Goal: Browse casually

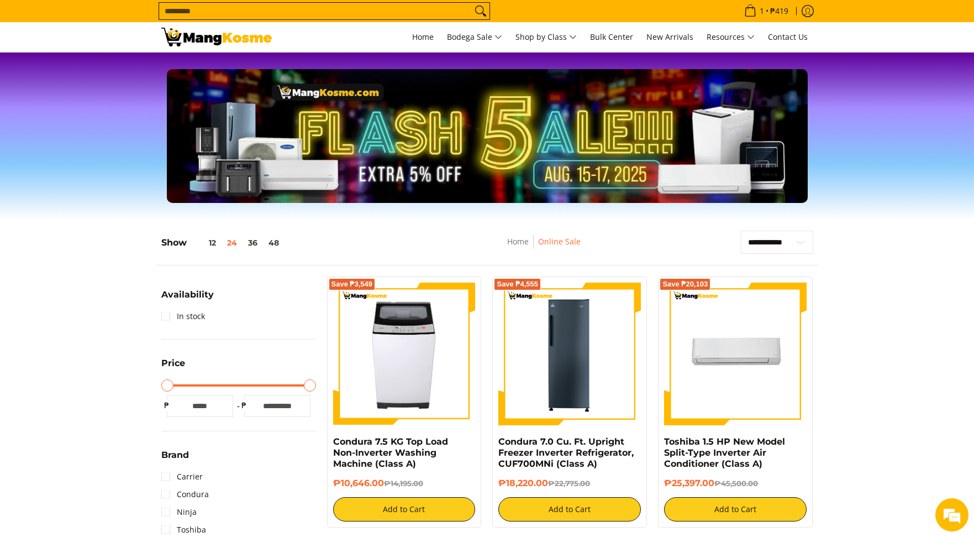
scroll to position [6, 0]
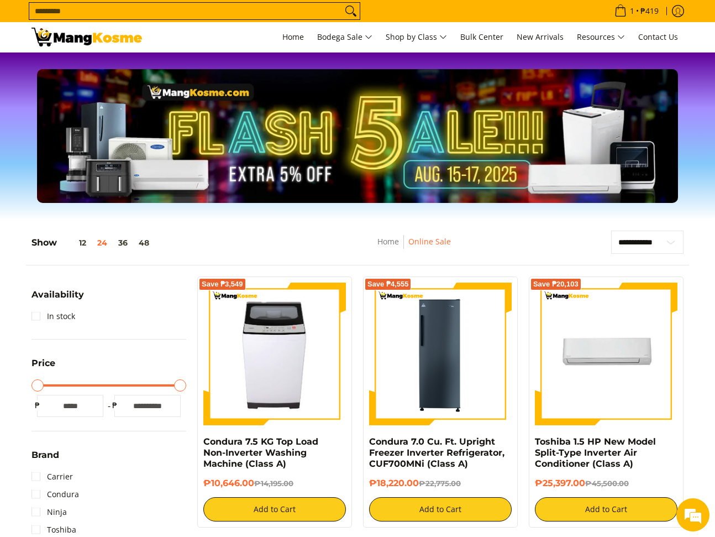
drag, startPoint x: 680, startPoint y: 174, endPoint x: 713, endPoint y: 176, distance: 33.2
click at [680, 174] on div "Slideshow with text Display large images and promotional text" at bounding box center [358, 136] width 652 height 134
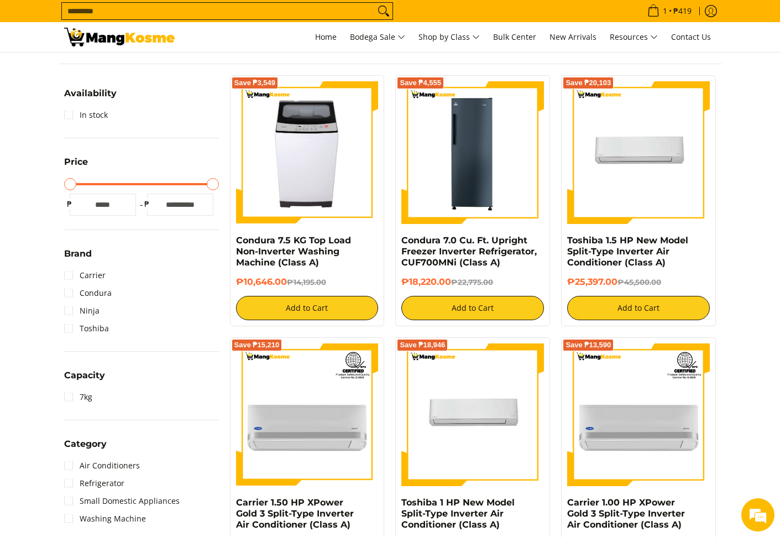
scroll to position [201, 0]
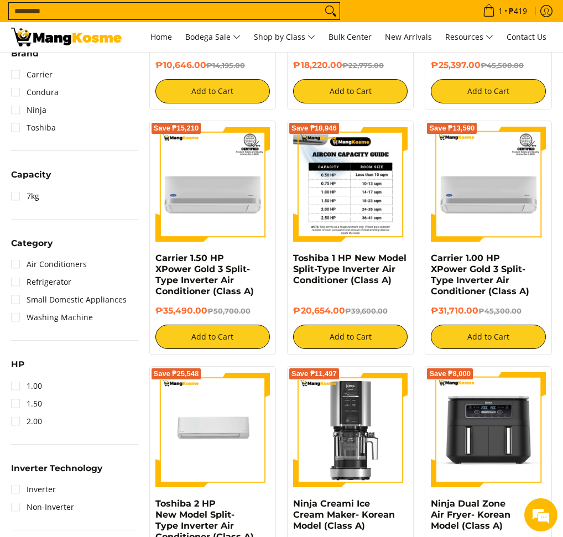
scroll to position [364, 0]
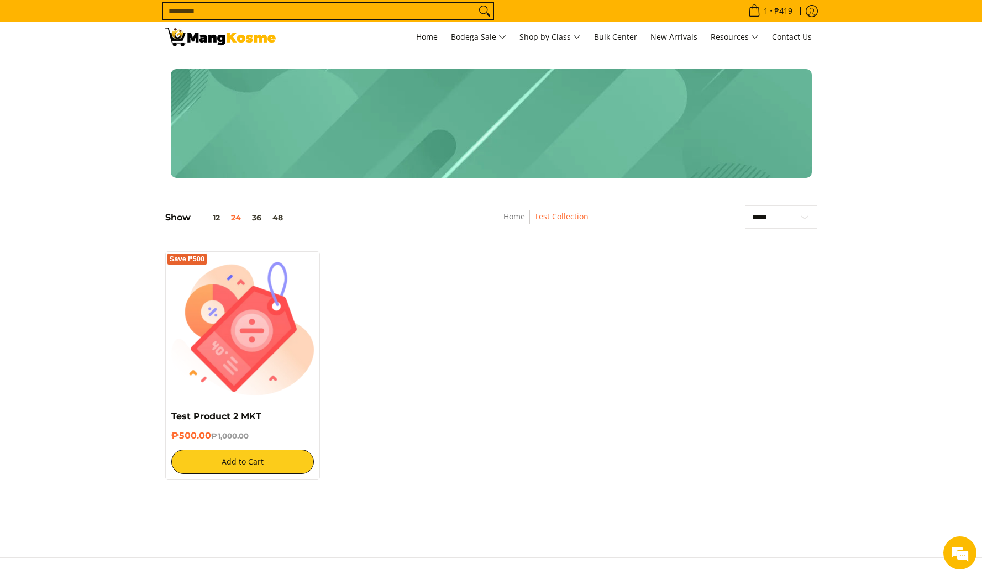
click at [437, 309] on div "Save ₱500 Test Product 2 MKT ₱500.00 ₱1,000.00 Add to Cart" at bounding box center [491, 371] width 663 height 240
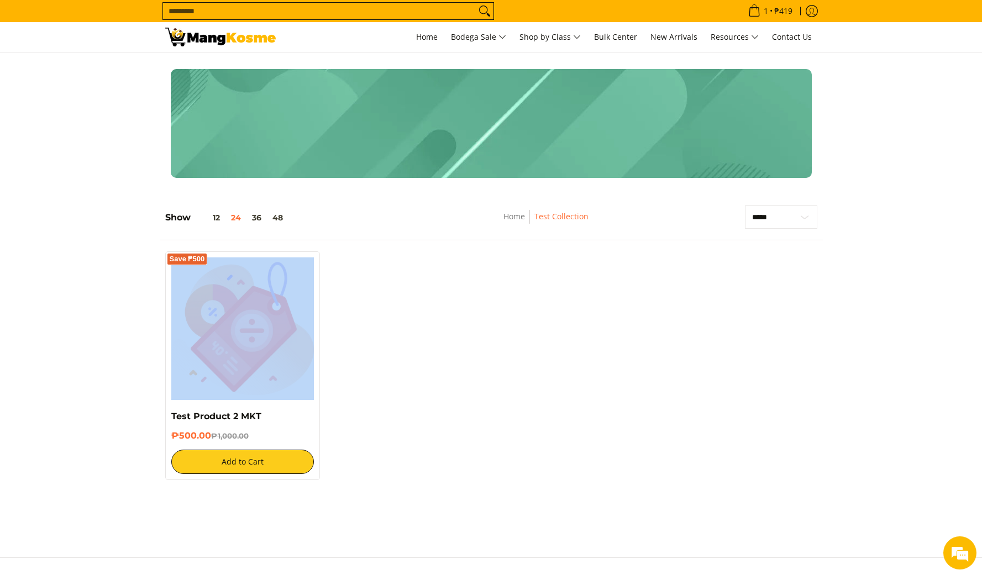
click at [437, 309] on div "Save ₱500 Test Product 2 MKT ₱500.00 ₱1,000.00 Add to Cart" at bounding box center [491, 371] width 663 height 240
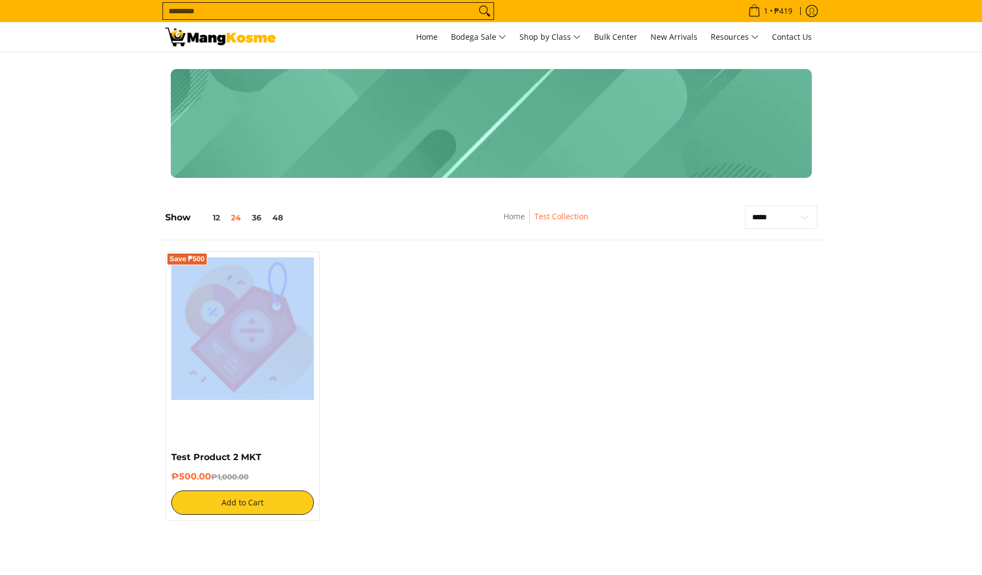
click at [196, 428] on div "Save ₱500 Flash 5ale!!! Extra 5% OFF ₱8888 Starts on [DATE] Test Product 2 MKT …" at bounding box center [242, 386] width 155 height 270
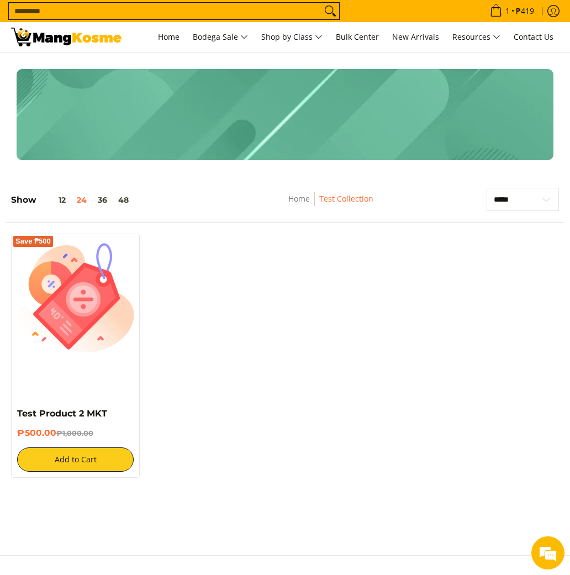
click at [316, 340] on div "Save ₱500 Flash 5ale!!! Extra 5% OFF ₱8888 Starts on [DATE] Test Product 2 MKT …" at bounding box center [285, 361] width 559 height 255
click at [312, 339] on div "Save ₱500 Flash 5ale!!! Extra 5% OFF ₱8888 Starts on [DATE] Test Product 2 MKT …" at bounding box center [285, 361] width 559 height 255
click at [443, 309] on div "Save ₱500 Flash 5ale!!! Extra 5% OFF ₱8888 Starts on [DATE] Test Product 2 MKT …" at bounding box center [285, 361] width 559 height 255
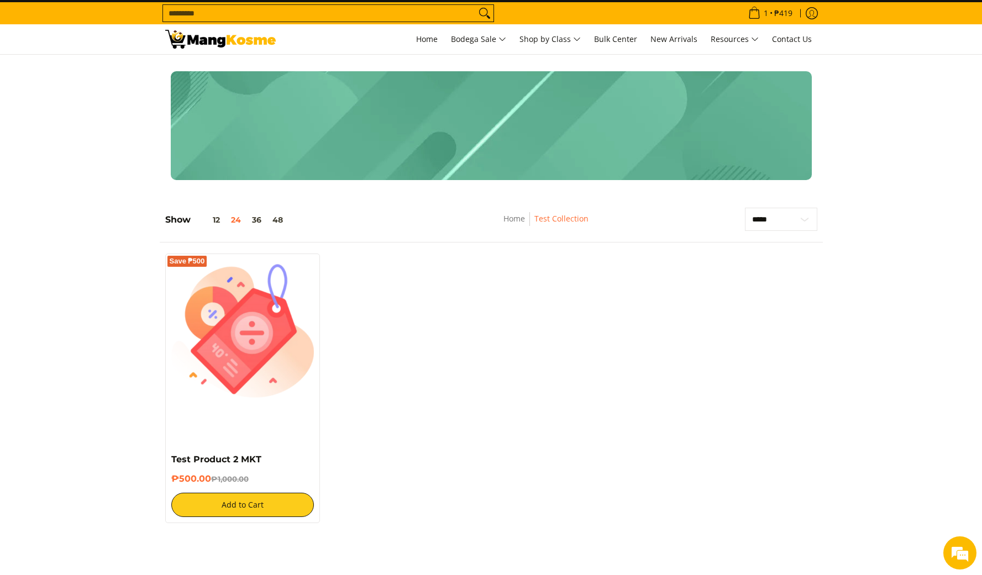
scroll to position [77, 0]
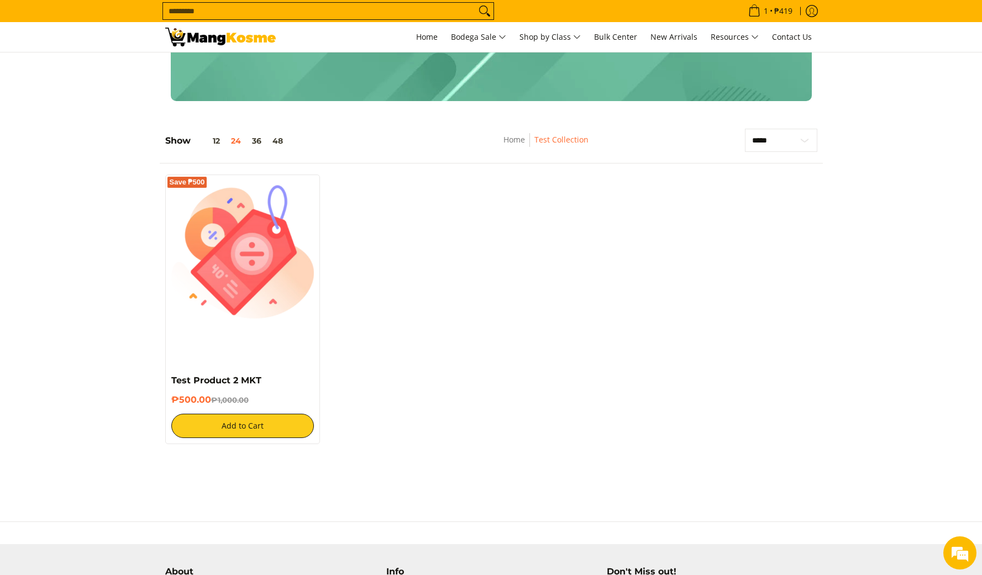
drag, startPoint x: 182, startPoint y: 354, endPoint x: 200, endPoint y: 359, distance: 18.4
click at [200, 360] on div "Save ₱500 Flash 5ale!!! Extra 5% OFF ₱8888 Starts on Aug 15 Test Product 2 MKT …" at bounding box center [242, 310] width 155 height 270
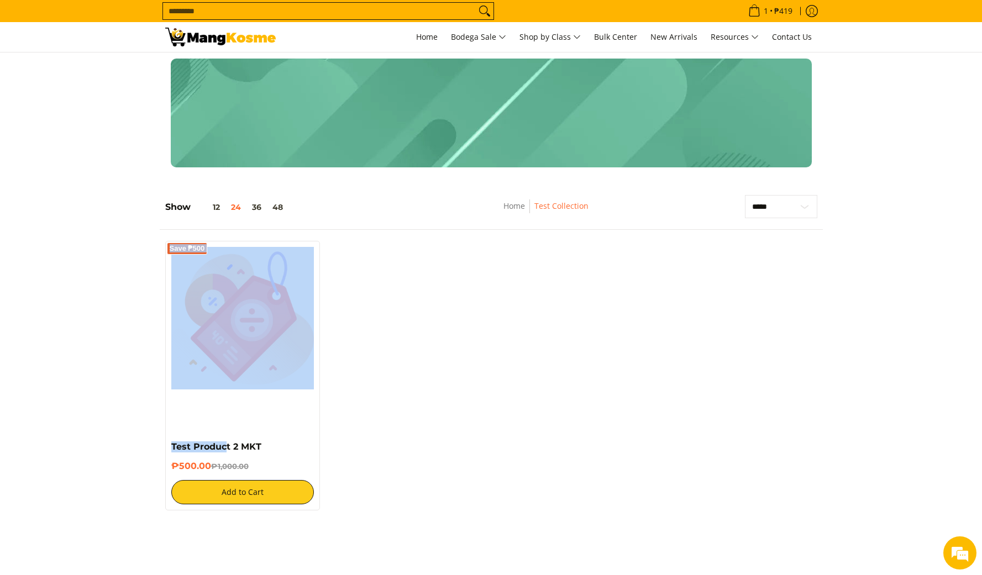
drag, startPoint x: 174, startPoint y: 407, endPoint x: 260, endPoint y: 433, distance: 90.4
click at [224, 449] on div "**********" at bounding box center [491, 353] width 674 height 338
